Goal: Task Accomplishment & Management: Manage account settings

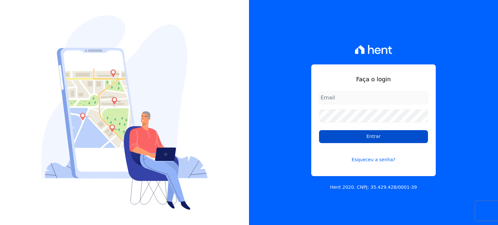
type input "[EMAIL_ADDRESS][DOMAIN_NAME]"
click at [368, 136] on input "Entrar" at bounding box center [373, 136] width 109 height 13
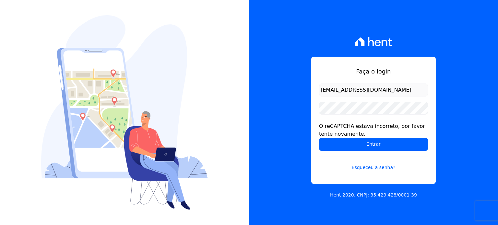
click at [292, 155] on div "Faça o login [EMAIL_ADDRESS][DOMAIN_NAME] O reCAPTCHA estava incorreto, por fav…" at bounding box center [373, 112] width 249 height 225
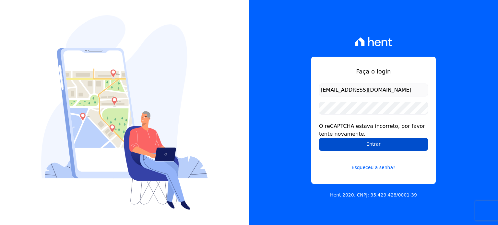
click at [359, 140] on input "Entrar" at bounding box center [373, 144] width 109 height 13
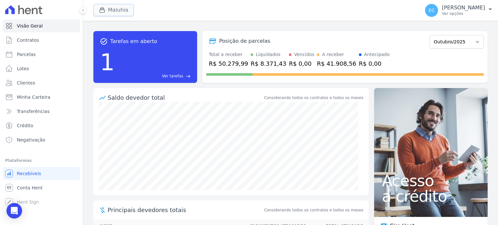
click at [115, 13] on button "Maluhia" at bounding box center [113, 10] width 41 height 12
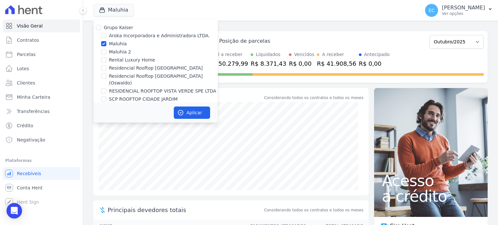
click at [117, 45] on label "Maluhia" at bounding box center [118, 44] width 18 height 7
click at [106, 45] on input "Maluhia" at bounding box center [103, 43] width 5 height 5
checkbox input "false"
click at [134, 76] on label "Residencial Rooftop Vista Verde (Oswaldo)" at bounding box center [163, 80] width 109 height 14
click at [106, 76] on input "Residencial Rooftop Vista Verde (Oswaldo)" at bounding box center [103, 76] width 5 height 5
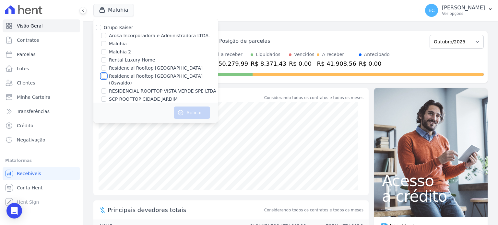
checkbox input "true"
click at [202, 109] on button "Aplicar" at bounding box center [192, 113] width 36 height 12
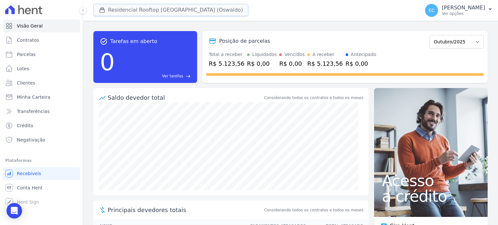
click at [141, 11] on button "Residencial Rooftop Vista Verde (Oswaldo)" at bounding box center [170, 10] width 155 height 12
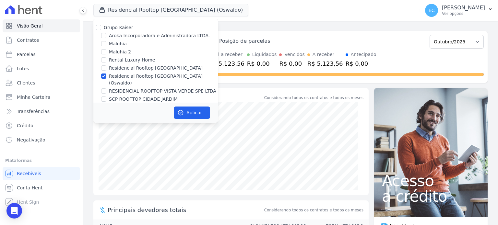
click at [152, 69] on label "Residencial Rooftop Vista Verde" at bounding box center [156, 68] width 94 height 7
click at [106, 69] on input "Residencial Rooftop Vista Verde" at bounding box center [103, 67] width 5 height 5
checkbox input "true"
click at [157, 76] on label "Residencial Rooftop Vista Verde (Oswaldo)" at bounding box center [163, 80] width 109 height 14
click at [106, 76] on input "Residencial Rooftop Vista Verde (Oswaldo)" at bounding box center [103, 76] width 5 height 5
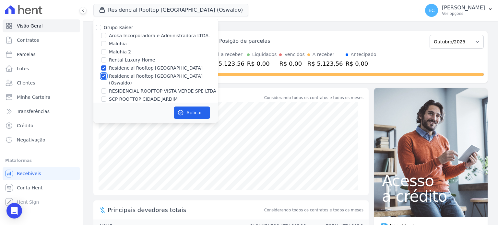
checkbox input "false"
click at [196, 112] on button "Aplicar" at bounding box center [192, 113] width 36 height 12
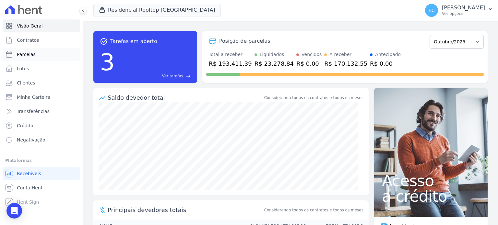
click at [38, 55] on link "Parcelas" at bounding box center [41, 54] width 77 height 13
select select
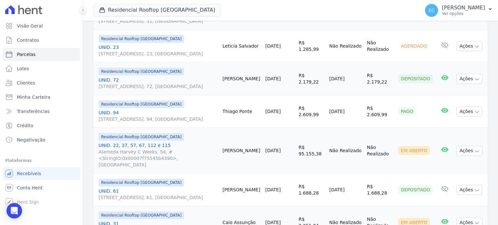
scroll to position [259, 0]
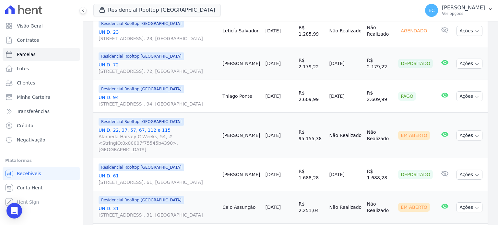
click at [128, 127] on link "UNID. 22, 37, 57, 67, 112 e 115 Alameda Harvey C Weeks, 54, #<StringIO:0x00007f…" at bounding box center [158, 140] width 119 height 26
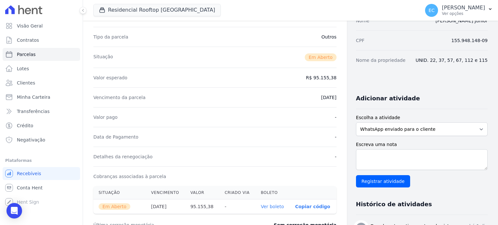
scroll to position [97, 0]
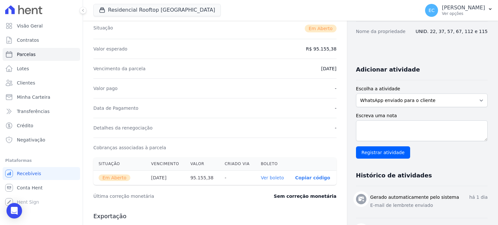
click at [269, 176] on link "Ver boleto" at bounding box center [272, 177] width 23 height 5
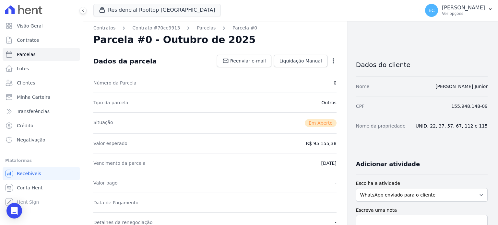
scroll to position [0, 0]
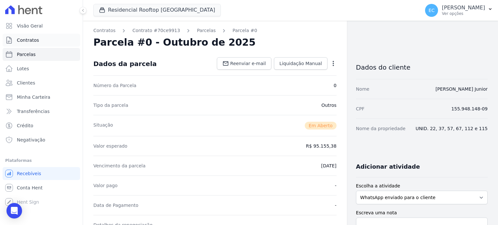
click at [43, 41] on link "Contratos" at bounding box center [41, 40] width 77 height 13
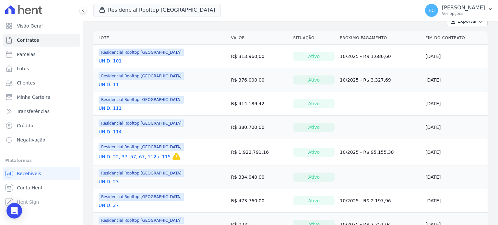
scroll to position [97, 0]
